Goal: Task Accomplishment & Management: Use online tool/utility

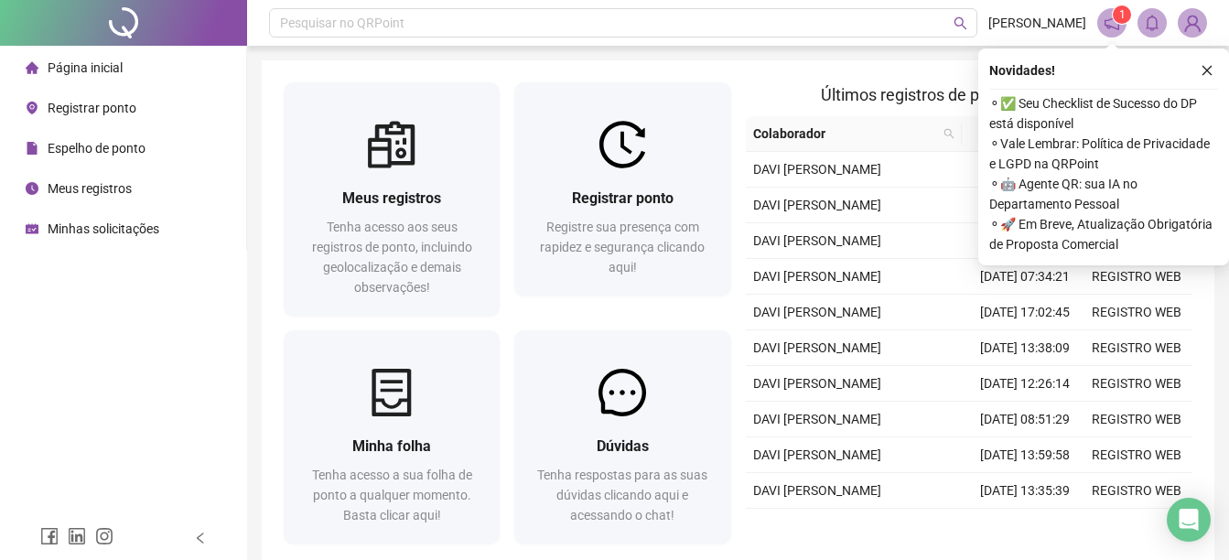
click at [105, 114] on span "Registrar ponto" at bounding box center [92, 108] width 89 height 15
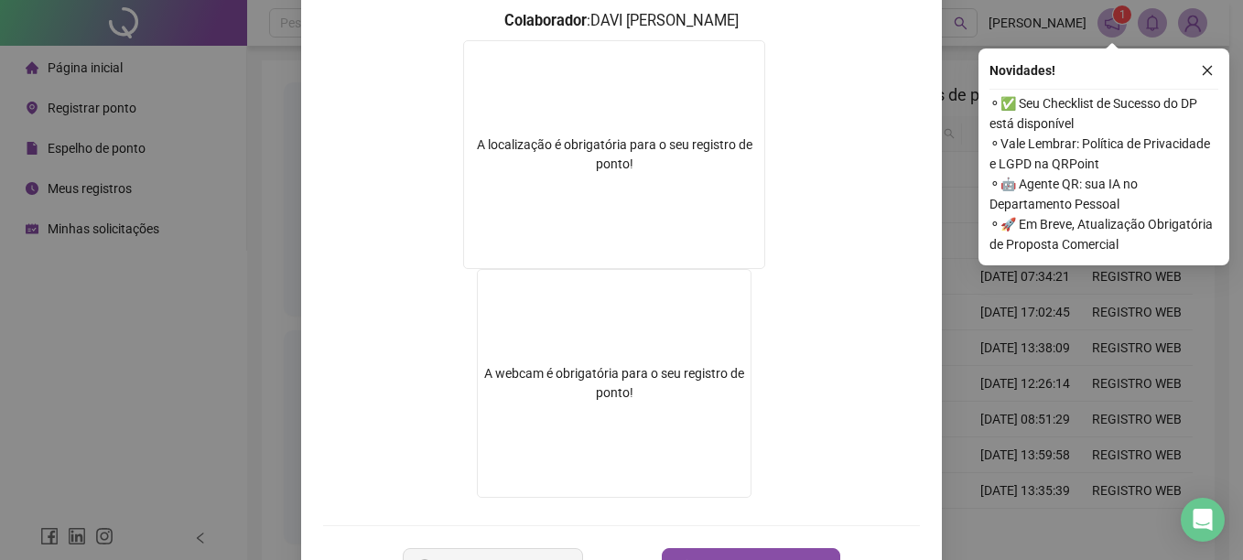
scroll to position [275, 0]
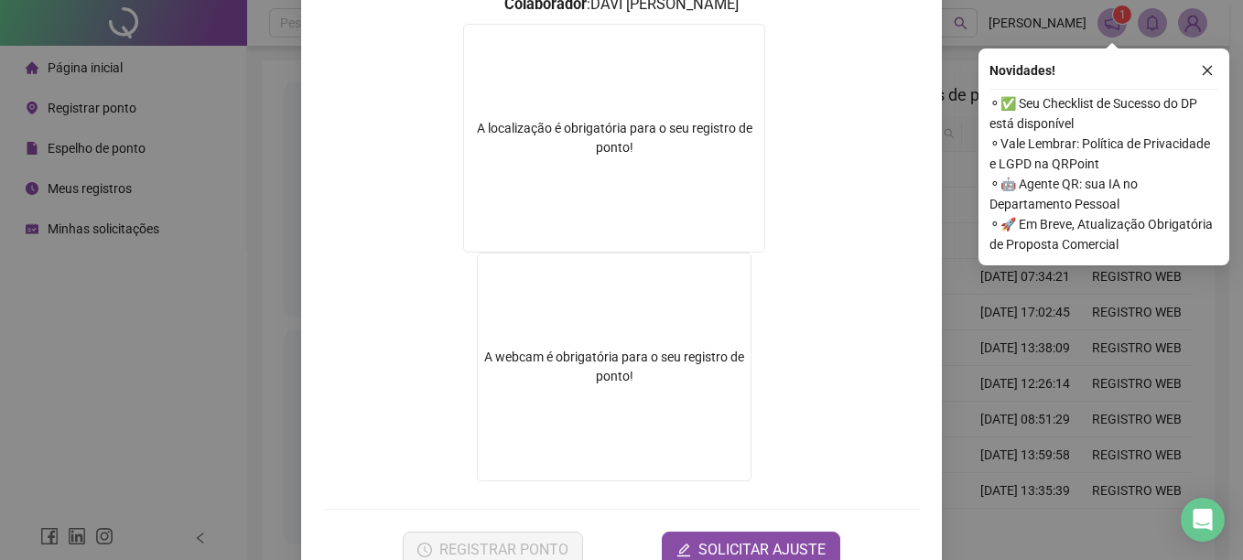
drag, startPoint x: 189, startPoint y: 353, endPoint x: 184, endPoint y: 328, distance: 26.2
click at [187, 336] on div "Registro de ponto web 08:31:05 Empregador : GESTAO NEXXO LTDA Colaborador : DAV…" at bounding box center [621, 280] width 1243 height 560
click at [78, 103] on span "Registrar ponto" at bounding box center [92, 108] width 89 height 15
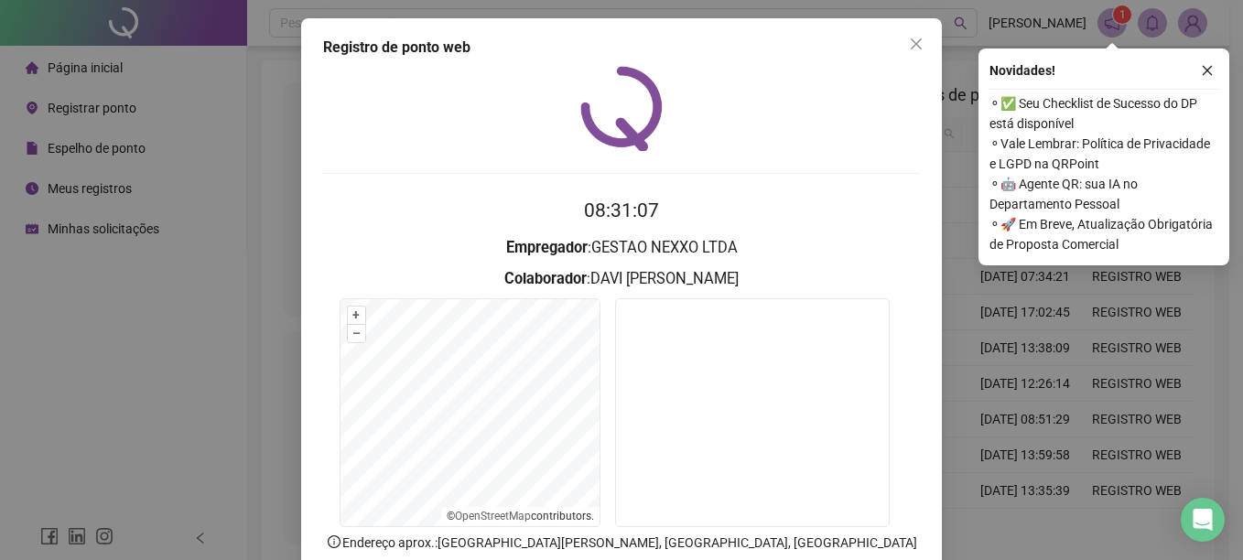
drag, startPoint x: 1211, startPoint y: 73, endPoint x: 886, endPoint y: 247, distance: 368.6
click at [1206, 77] on button "button" at bounding box center [1207, 71] width 22 height 22
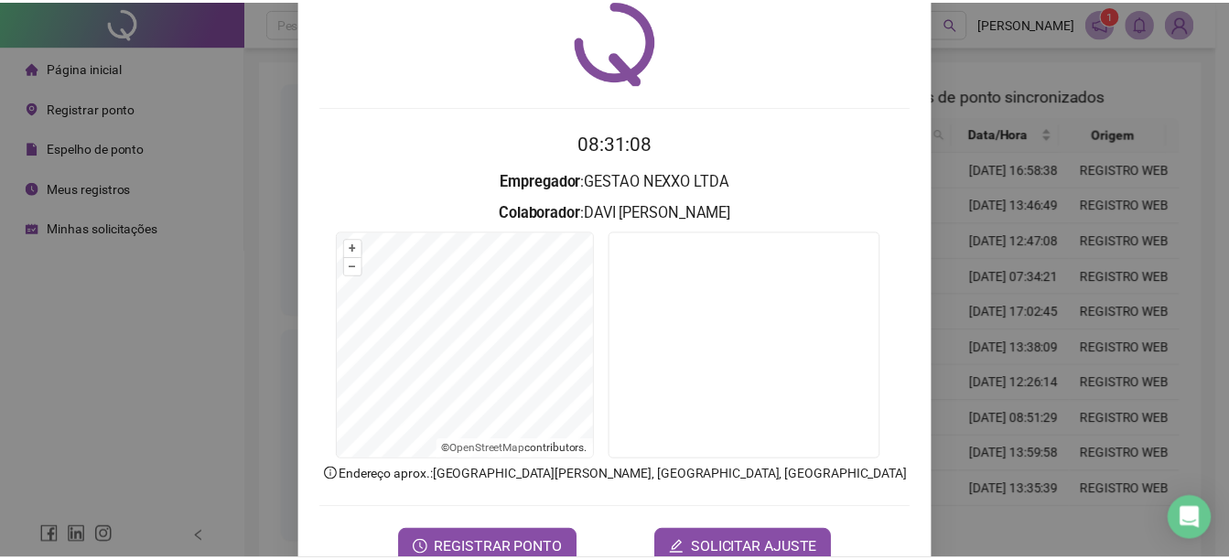
scroll to position [114, 0]
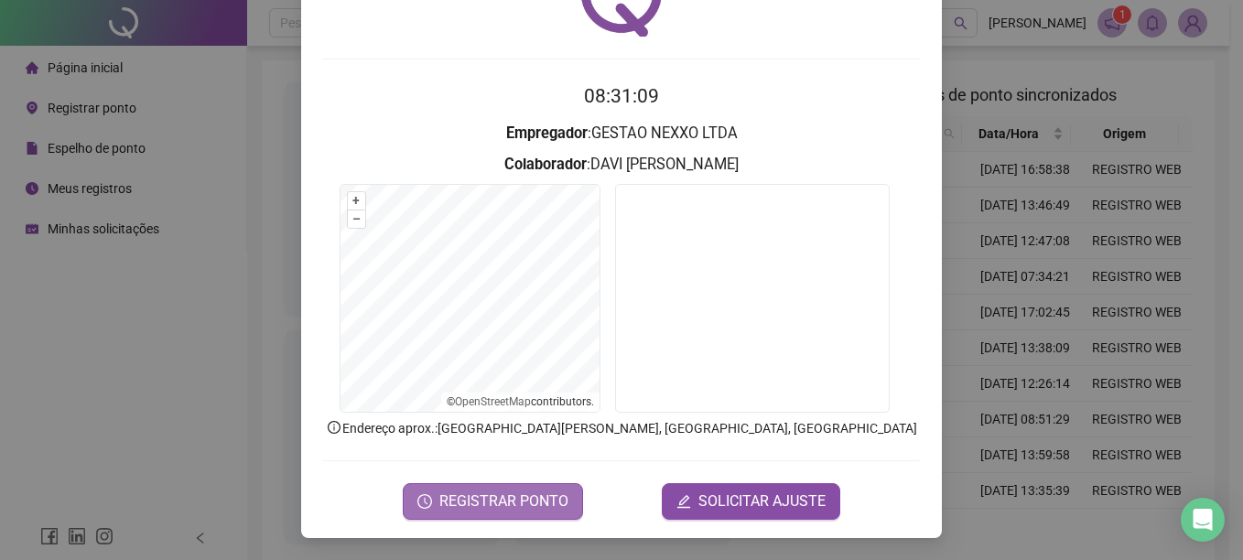
click at [477, 514] on button "REGISTRAR PONTO" at bounding box center [493, 501] width 180 height 37
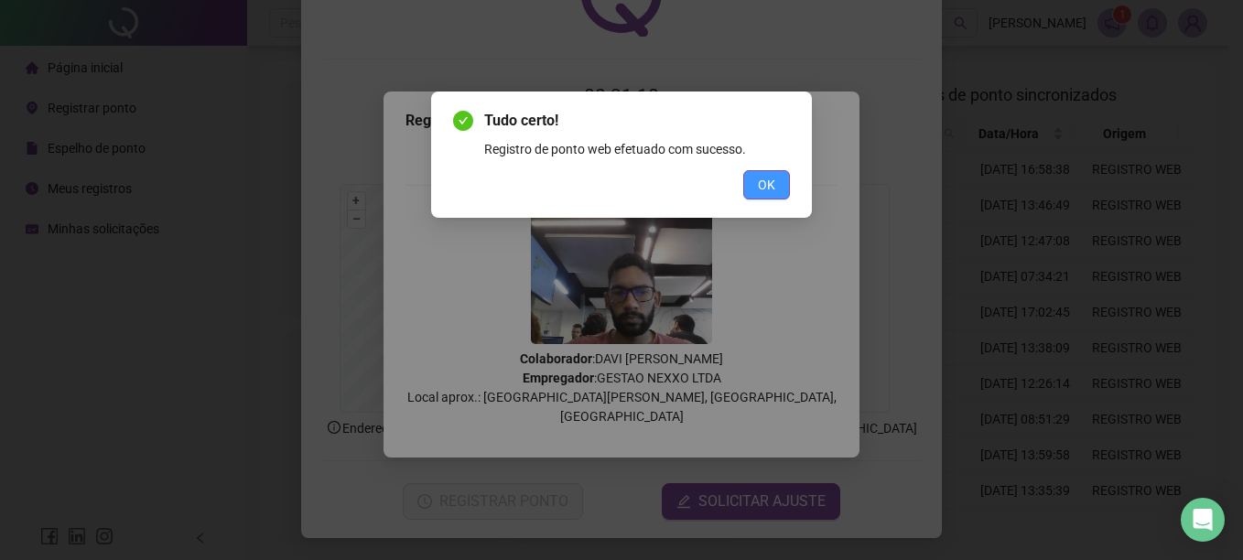
click at [785, 181] on button "OK" at bounding box center [766, 184] width 47 height 29
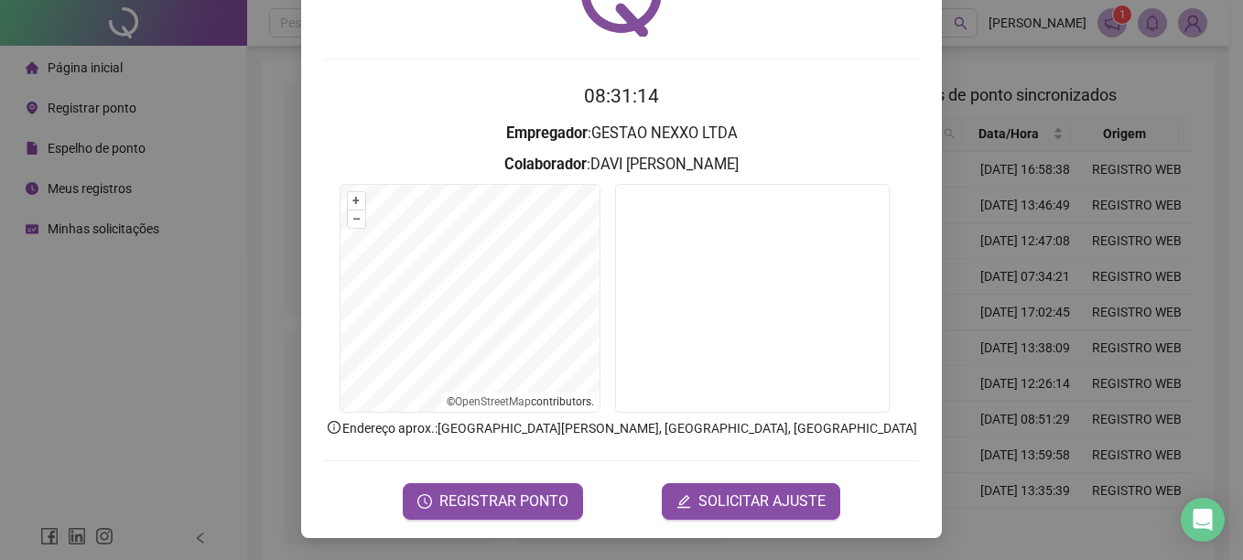
click at [264, 407] on div "Registro de ponto web 08:31:14 Empregador : GESTAO NEXXO LTDA Colaborador : [PE…" at bounding box center [621, 280] width 1243 height 560
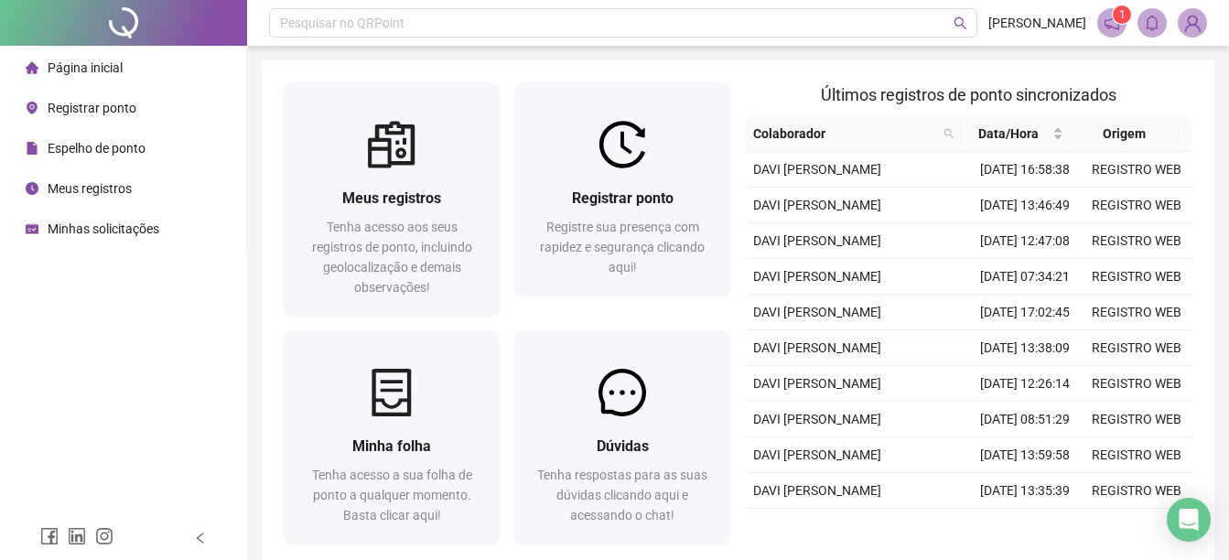
click at [63, 292] on div "Página inicial Registrar ponto Espelho de ponto Meus registros Minhas solicitaç…" at bounding box center [123, 258] width 247 height 516
drag, startPoint x: 119, startPoint y: 124, endPoint x: 100, endPoint y: 148, distance: 30.6
click at [119, 126] on ul "Página inicial Registrar ponto Espelho de ponto Meus registros Minhas solicitaç…" at bounding box center [123, 148] width 247 height 205
click at [100, 148] on span "Espelho de ponto" at bounding box center [97, 148] width 98 height 15
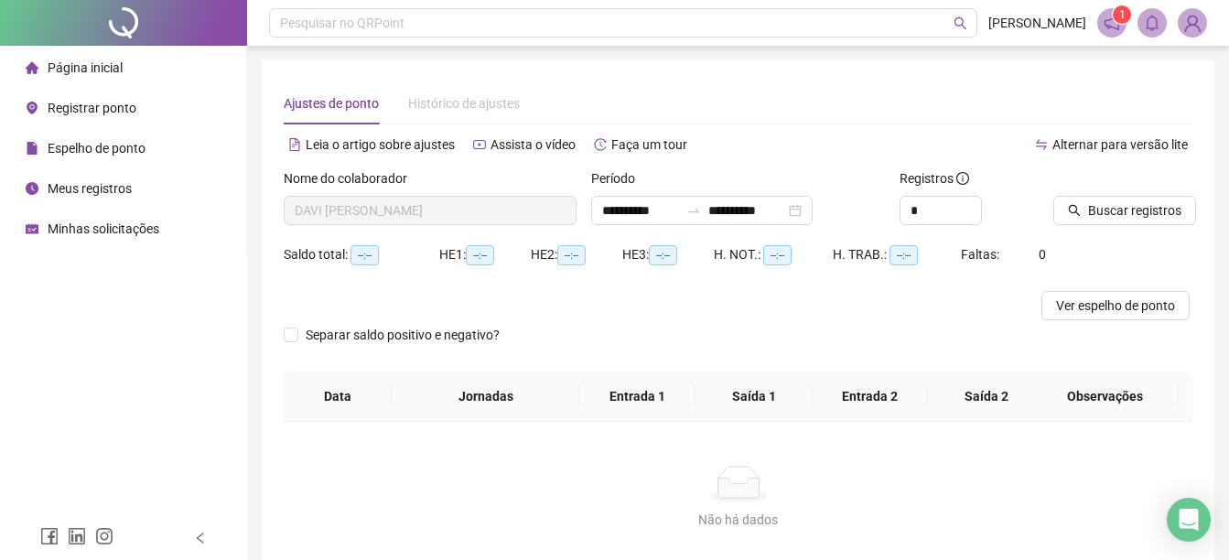
type input "**********"
drag, startPoint x: 96, startPoint y: 69, endPoint x: 92, endPoint y: 91, distance: 22.4
click at [94, 73] on span "Página inicial" at bounding box center [85, 67] width 75 height 15
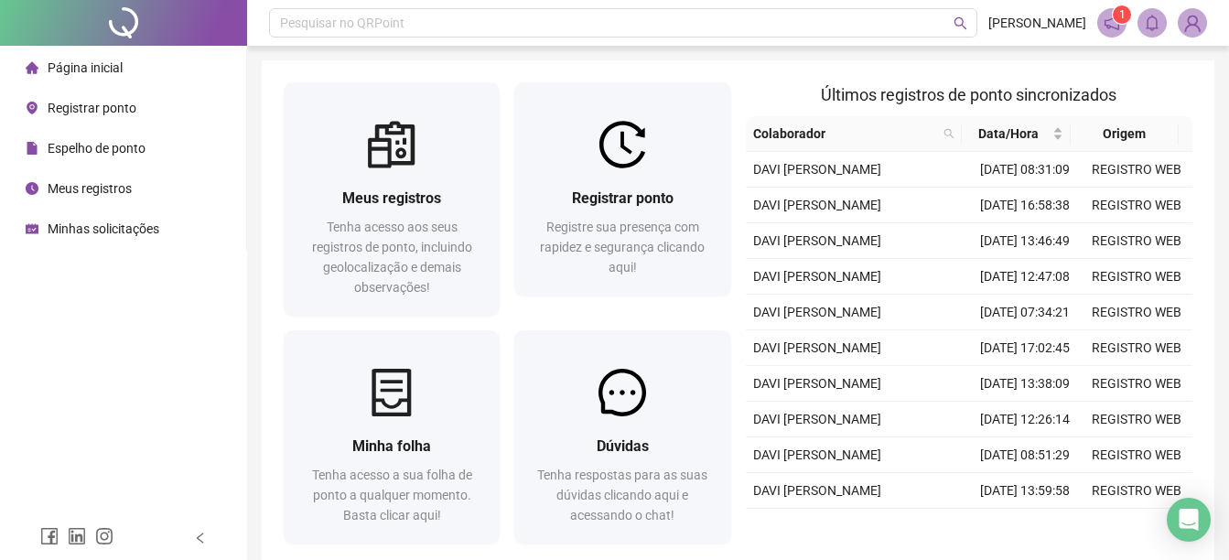
click at [130, 161] on div "Espelho de ponto" at bounding box center [86, 148] width 120 height 37
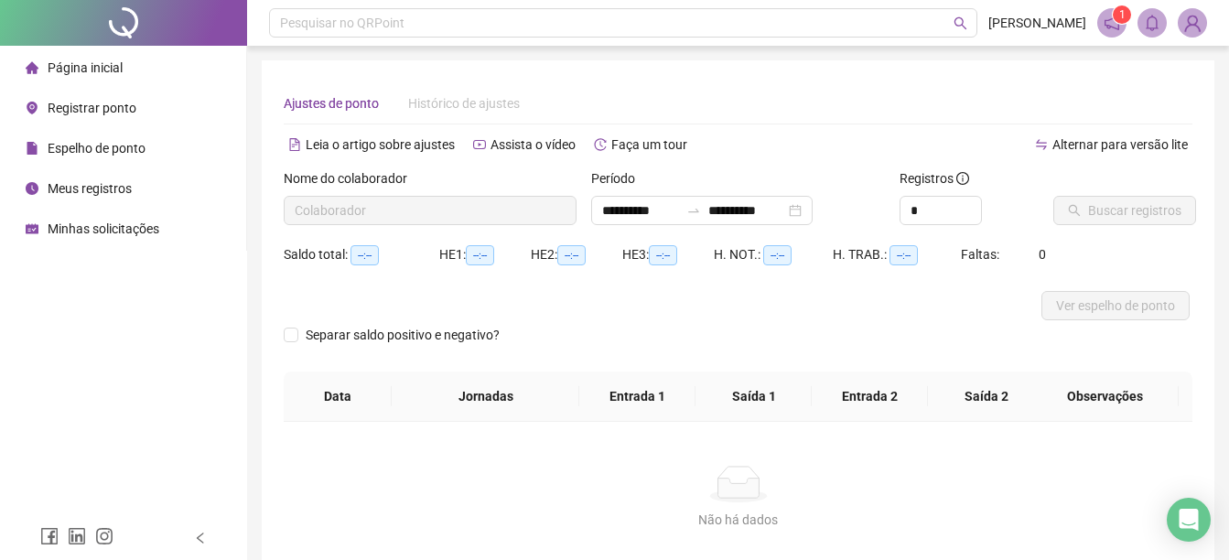
type input "**********"
click at [1088, 206] on span "Buscar registros" at bounding box center [1134, 210] width 93 height 20
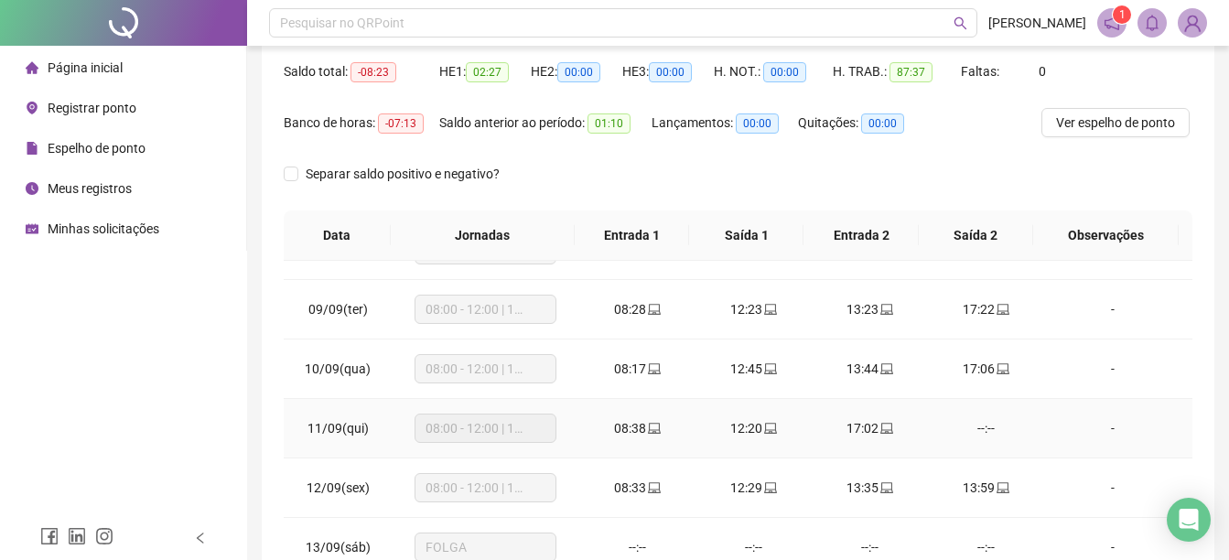
scroll to position [458, 0]
click at [79, 234] on span "Minhas solicitações" at bounding box center [104, 229] width 112 height 15
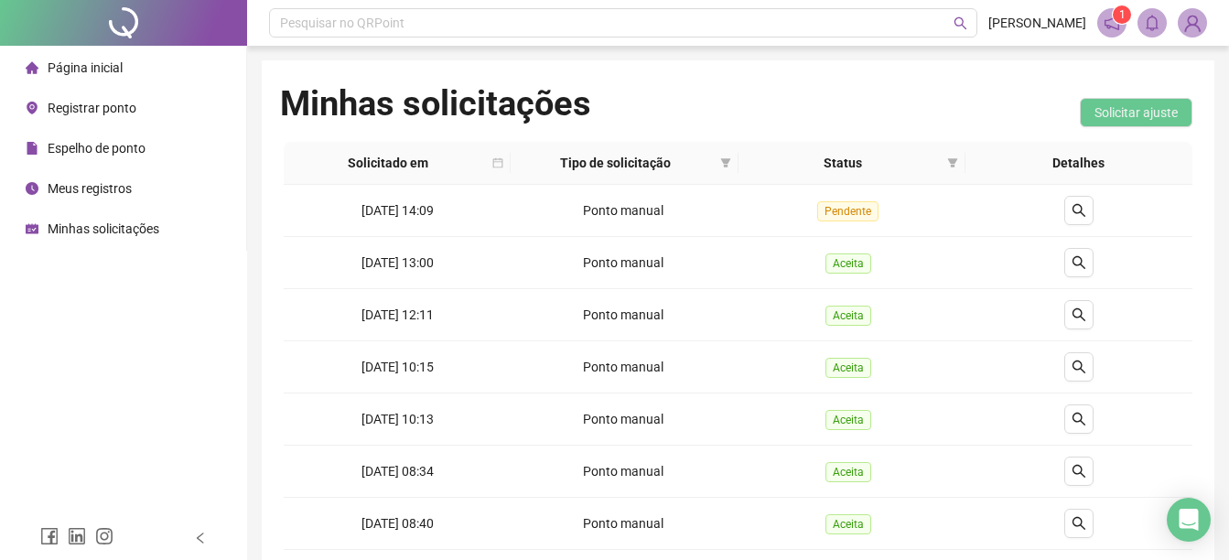
click at [82, 68] on span "Página inicial" at bounding box center [85, 67] width 75 height 15
